Goal: Find specific page/section: Find specific page/section

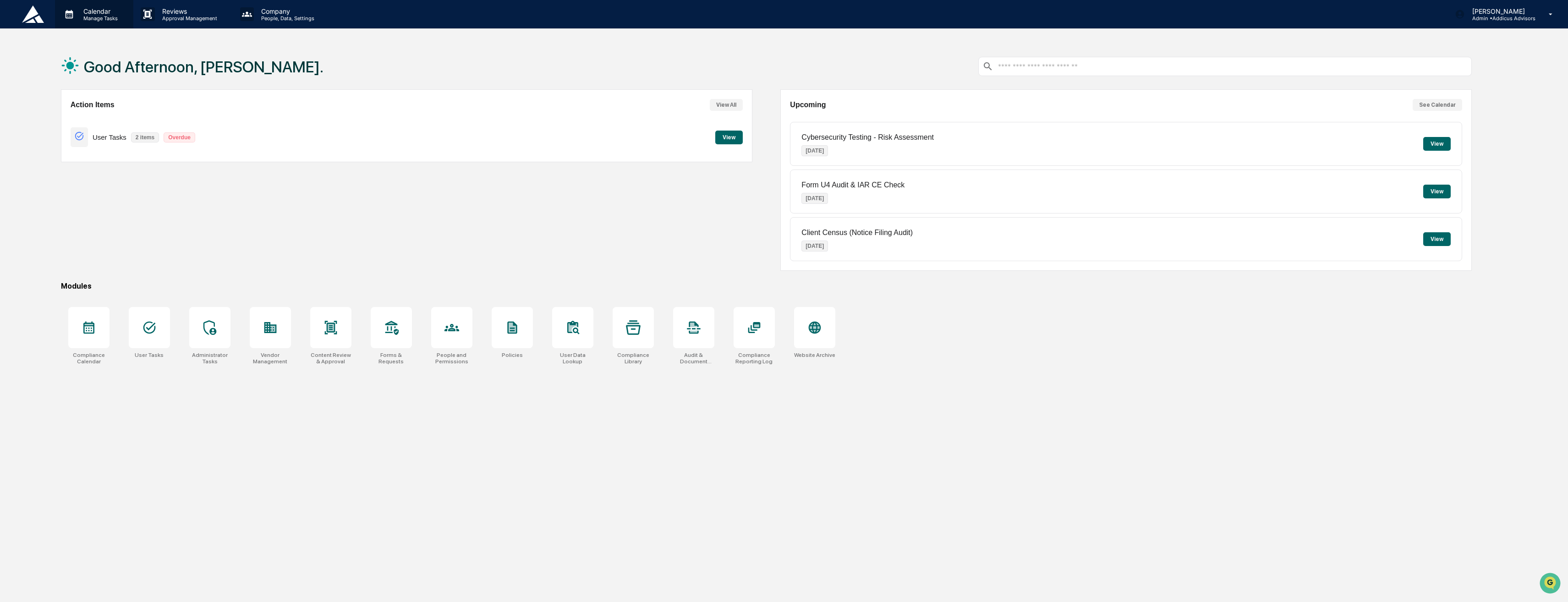
click at [79, 18] on p "Manage Tasks" at bounding box center [100, 18] width 46 height 7
click at [110, 45] on li "Compliance Calendar" at bounding box center [123, 46] width 137 height 18
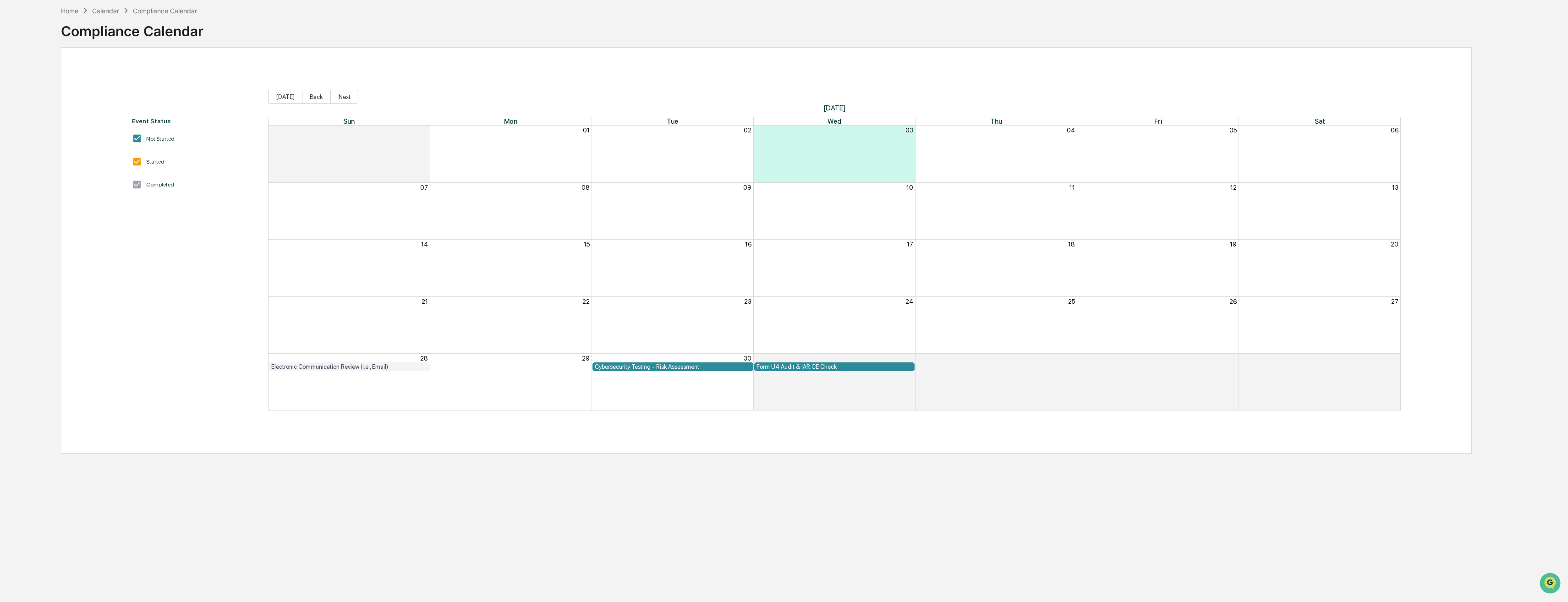
scroll to position [43, 0]
click at [684, 368] on div "Cybersecurity Testing - Risk Assessment" at bounding box center [673, 365] width 156 height 7
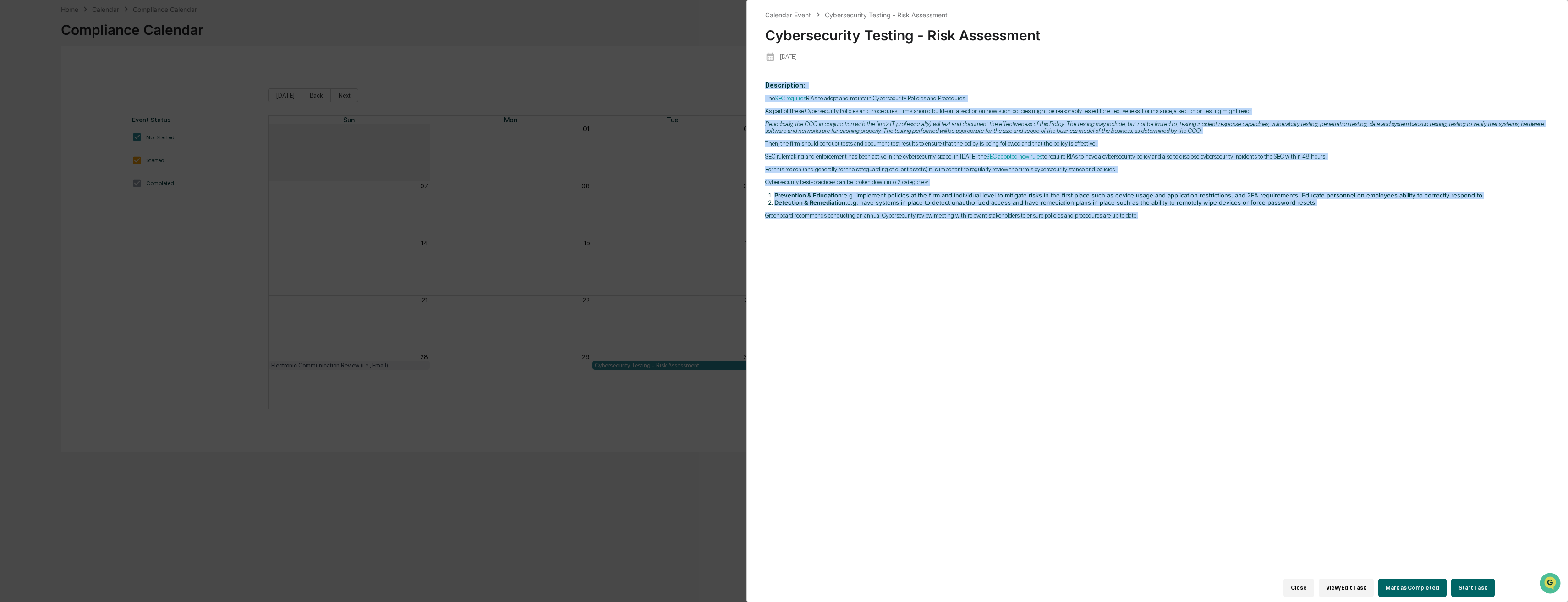
drag, startPoint x: 759, startPoint y: 85, endPoint x: 1283, endPoint y: 225, distance: 542.4
click at [1283, 225] on div "Calendar Event Cybersecurity Testing - Risk Assessment Cybersecurity Testing - …" at bounding box center [1158, 301] width 822 height 602
copy p "Loremipsumd: Sit AME consecte ADIp el seddo eiu temporin Utlaboreetdol Magnaali…"
click at [1024, 429] on div "Description: The SEC requires RIAs to adopt and maintain Cybersecurity Policies…" at bounding box center [1157, 332] width 784 height 513
click at [1503, 190] on div "The SEC requires RIAs to adopt and maintain Cybersecurity Policies and Procedur…" at bounding box center [1157, 156] width 784 height 124
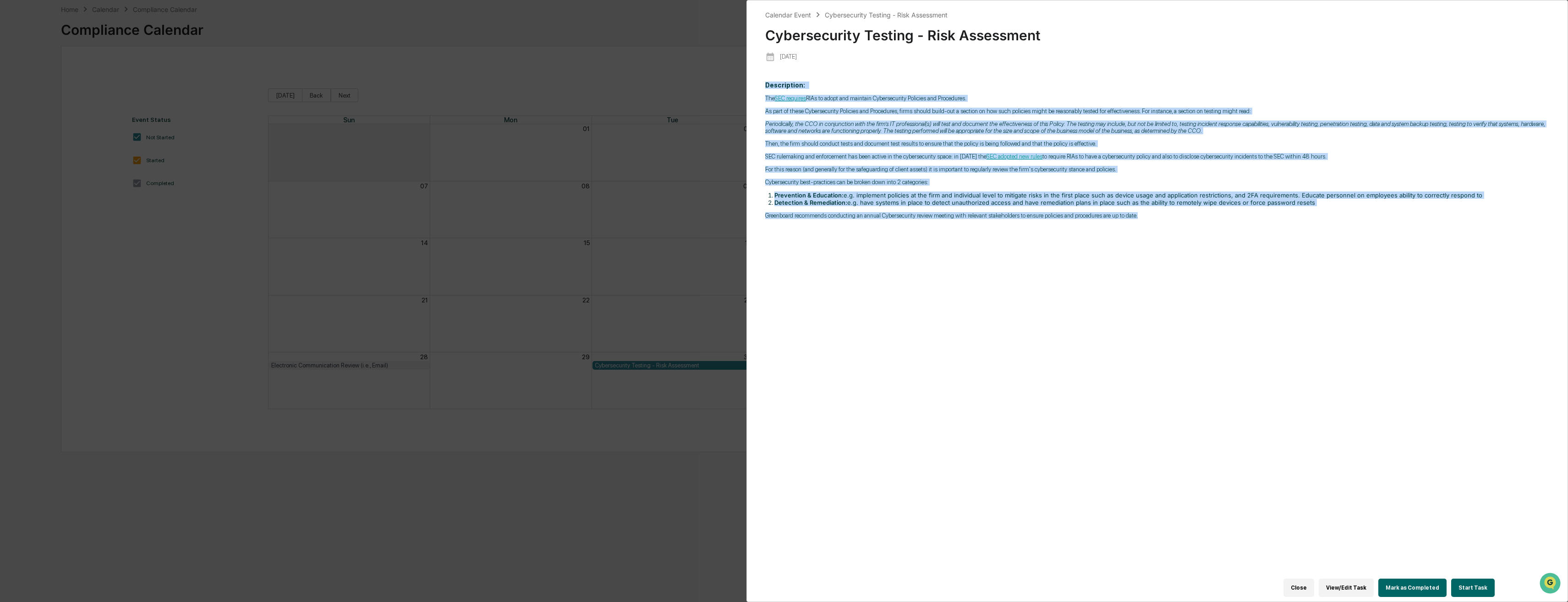
click at [1302, 579] on button "Close" at bounding box center [1299, 588] width 31 height 18
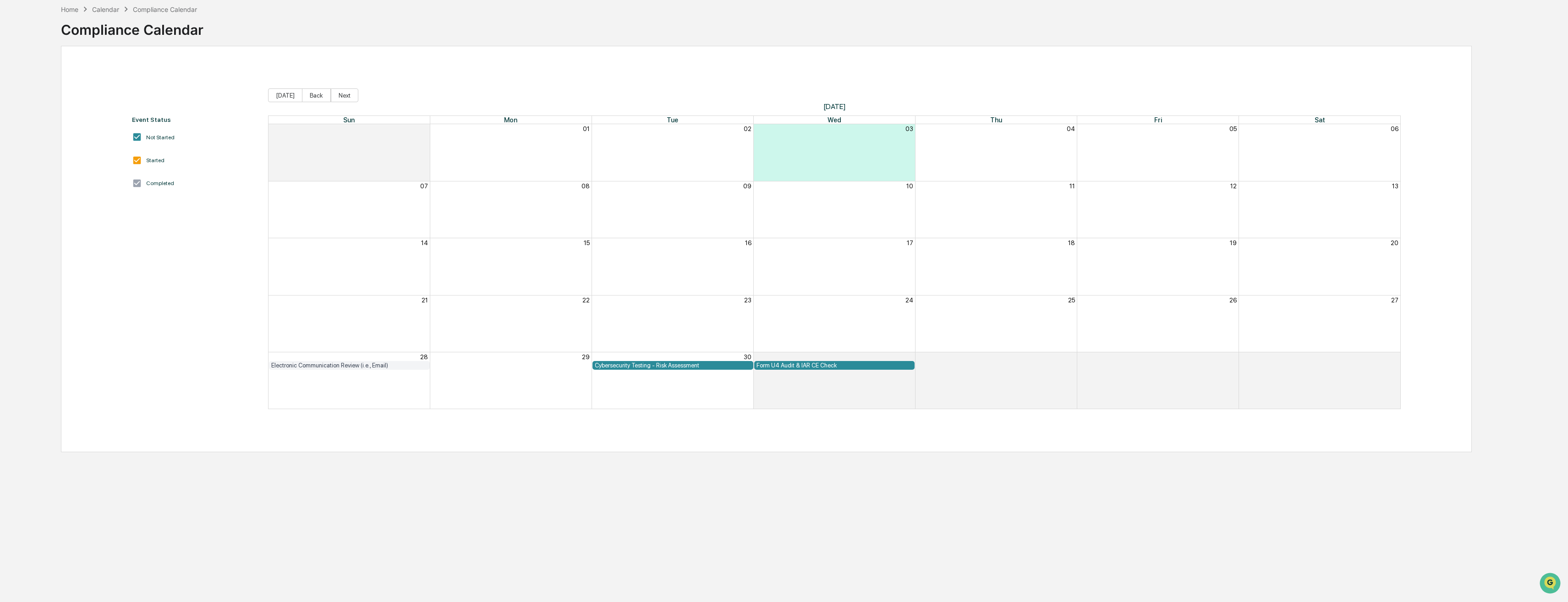
click at [547, 486] on div "Home Calendar Compliance Calendar Compliance Calendar Event Status Not Started …" at bounding box center [766, 301] width 1439 height 602
